Goal: Navigation & Orientation: Understand site structure

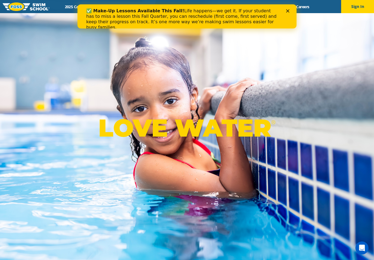
click at [287, 10] on icon "Close" at bounding box center [287, 10] width 3 height 3
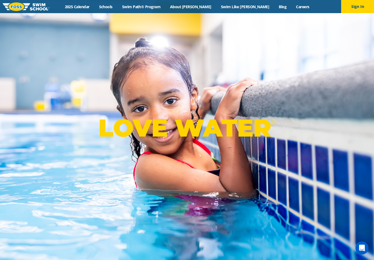
click at [204, 6] on link "About [PERSON_NAME]" at bounding box center [190, 6] width 51 height 5
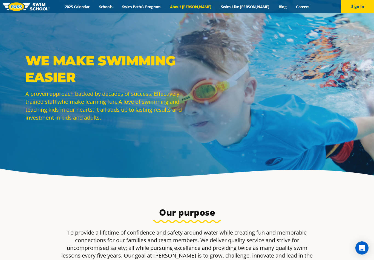
click at [162, 8] on link "Swim Path® Program" at bounding box center [141, 6] width 48 height 5
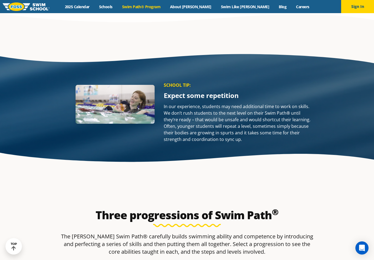
scroll to position [723, 0]
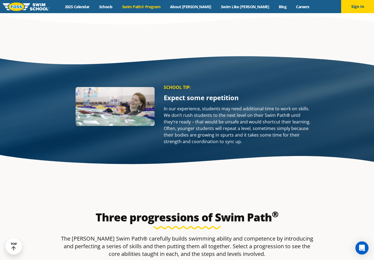
click at [94, 7] on link "2025 Calendar" at bounding box center [77, 6] width 34 height 5
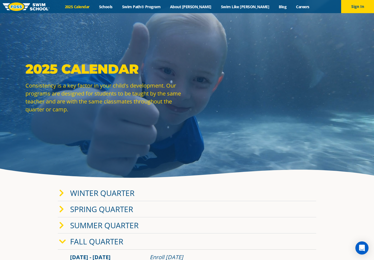
click at [242, 7] on link "Swim Like [PERSON_NAME]" at bounding box center [245, 6] width 58 height 5
